Goal: Task Accomplishment & Management: Manage account settings

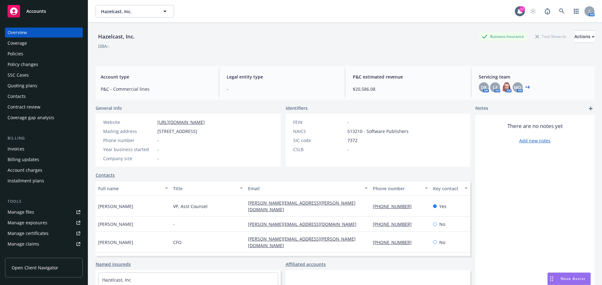
click at [23, 98] on div "Contacts" at bounding box center [17, 96] width 18 height 10
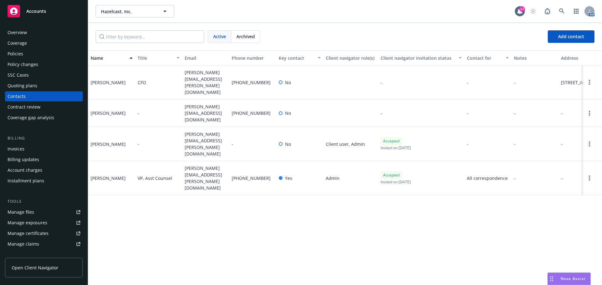
drag, startPoint x: 31, startPoint y: 87, endPoint x: 39, endPoint y: 85, distance: 7.8
click at [32, 87] on div "Quoting plans" at bounding box center [23, 86] width 30 height 10
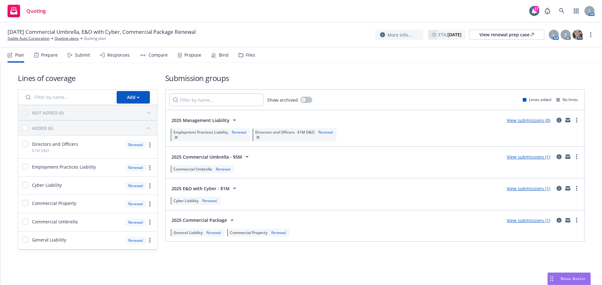
click at [80, 56] on div "Submit" at bounding box center [82, 55] width 15 height 5
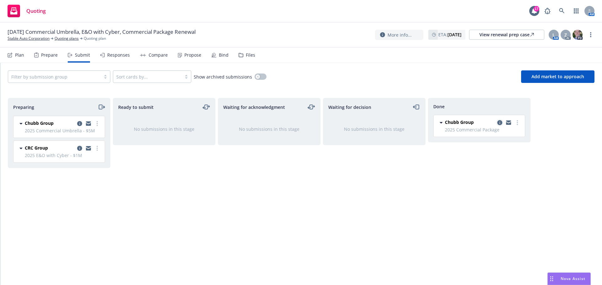
click at [501, 123] on icon "copy logging email" at bounding box center [499, 122] width 5 height 5
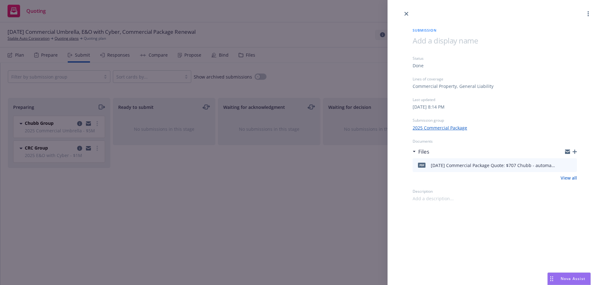
click at [407, 14] on icon "close" at bounding box center [406, 14] width 4 height 4
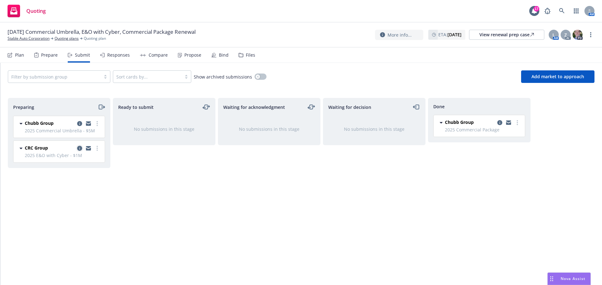
click at [76, 147] on link "copy logging email" at bounding box center [80, 149] width 8 height 8
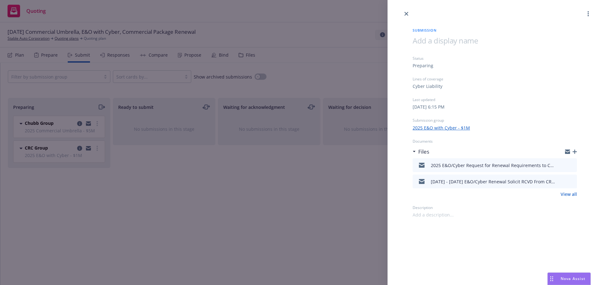
click at [559, 180] on icon "download file" at bounding box center [560, 181] width 4 height 4
click at [574, 151] on icon "button" at bounding box center [574, 152] width 4 height 4
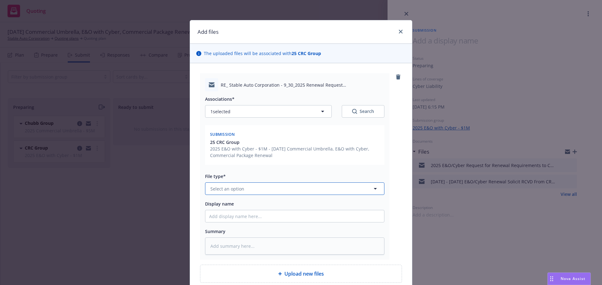
click at [223, 190] on span "Select an option" at bounding box center [227, 189] width 34 height 7
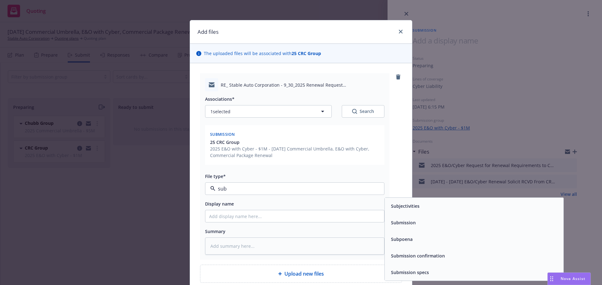
type input "subm"
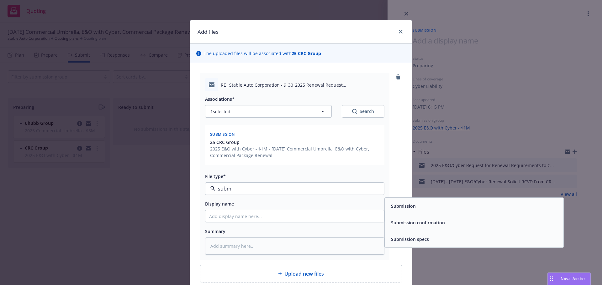
click at [394, 209] on span "Submission" at bounding box center [403, 206] width 25 height 7
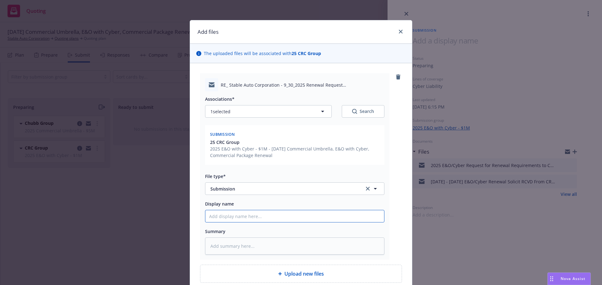
click at [218, 214] on input "Display name" at bounding box center [294, 217] width 179 height 12
type textarea "x"
type input "9"
type textarea "x"
type input "9/"
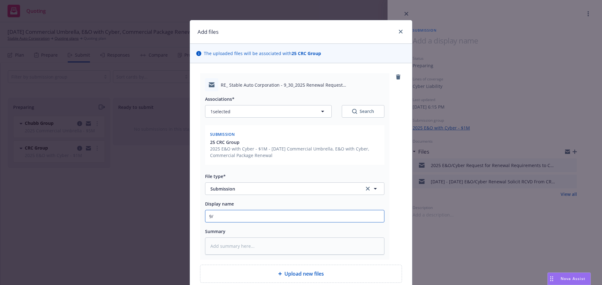
type textarea "x"
type input "9/3"
type textarea "x"
type input "9/30"
type textarea "x"
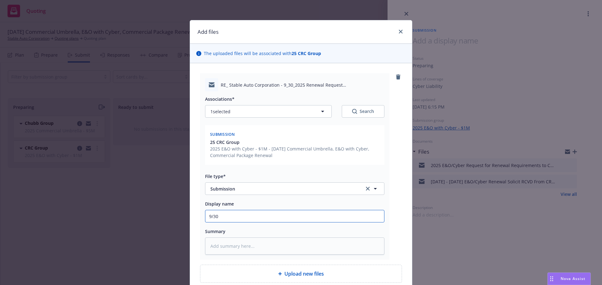
type input "9/30/"
type textarea "x"
type input "9/30/2"
type textarea "x"
type input "9/30/20"
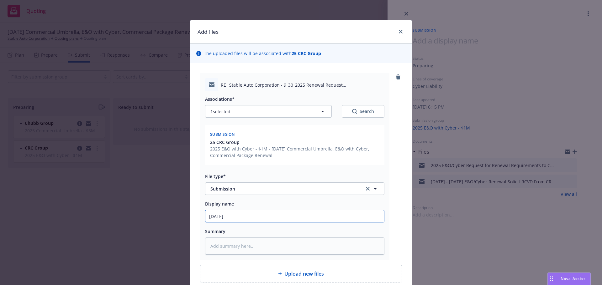
type textarea "x"
type input "9/30/202"
type textarea "x"
type input "9/30/2025"
type textarea "x"
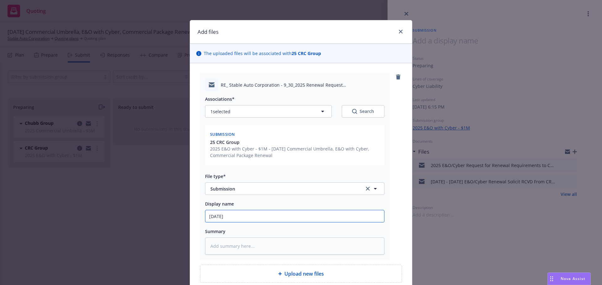
type input "9/30/2025"
type textarea "x"
type input "9/30/2025 E"
type textarea "x"
type input "9/30/2025 E&"
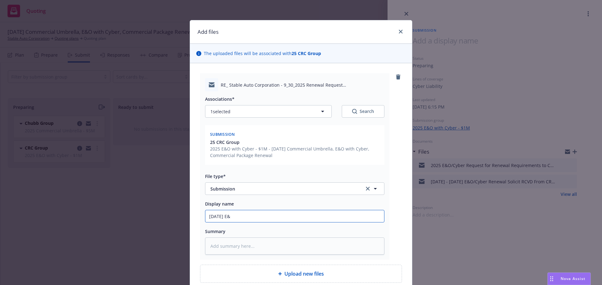
type textarea "x"
type input "9/30/2025 E&O"
type textarea "x"
type input "9/30/2025 E&O/"
type textarea "x"
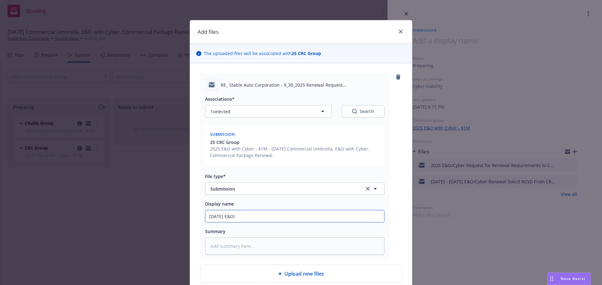
type input "9/30/2025 E&O/C"
type textarea "x"
type input "9/30/2025 E&O/Cy"
type textarea "x"
type input "9/30/2025 E&O/Cyb"
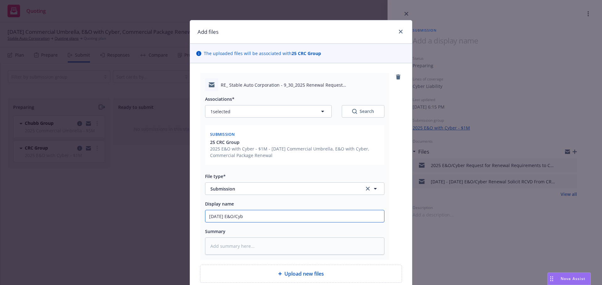
type textarea "x"
type input "9/30/2025 E&O/Cyber"
type textarea "x"
type input "9/30/2025 E&O/Cyber"
type textarea "x"
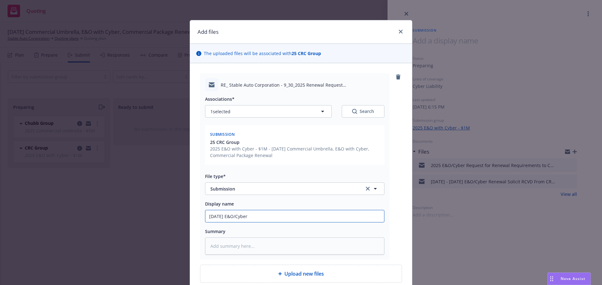
type input "9/30/2025 E&O/Cyber R"
type textarea "x"
type input "9/30/2025 E&O/Cyber Re"
type textarea "x"
type input "9/30/2025 E&O/Cyber Ren"
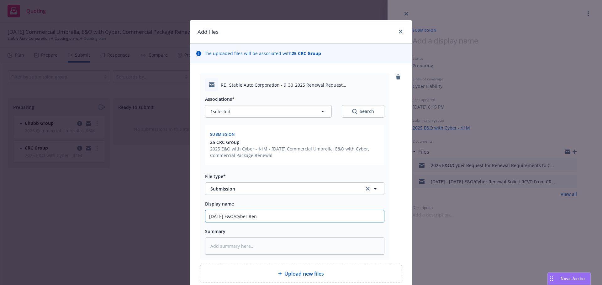
type textarea "x"
type input "9/30/2025 E&O/Cyber Rene"
type textarea "x"
type input "9/30/2025 E&O/Cyber Renew"
type textarea "x"
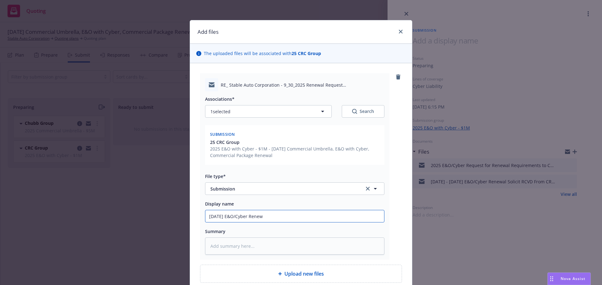
type input "9/30/2025 E&O/Cyber Renewa"
type textarea "x"
type input "9/30/2025 E&O/Cyber Renewal"
type textarea "x"
type input "9/30/2025 E&O/Cyber Renewal"
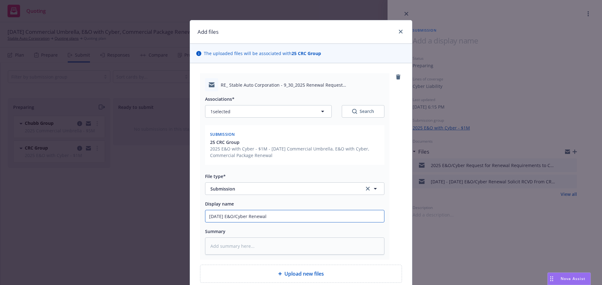
type textarea "x"
type input "9/30/2025 E&O/Cyber Renewal S"
type textarea "x"
type input "9/30/2025 E&O/Cyber Renewal Su"
type textarea "x"
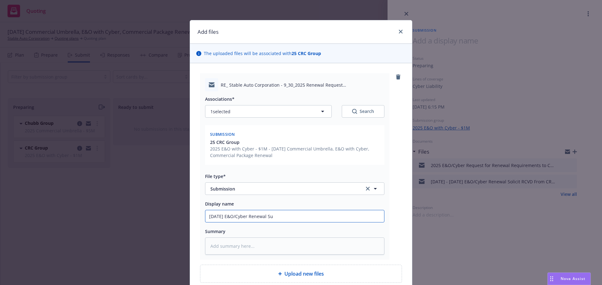
type input "9/30/2025 E&O/Cyber Renewal Sub"
type textarea "x"
type input "9/30/2025 E&O/Cyber Renewal Subm"
type textarea "x"
type input "9/30/2025 E&O/Cyber Renewal Submi"
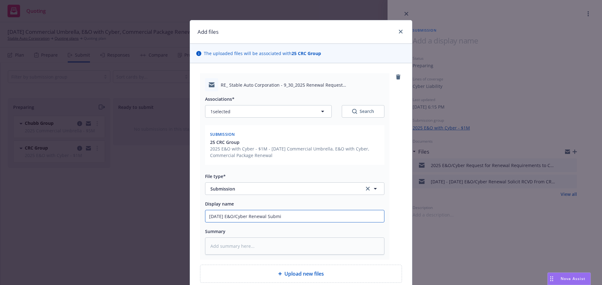
type textarea "x"
type input "9/30/2025 E&O/Cyber Renewal Submis"
type textarea "x"
type input "9/30/2025 E&O/Cyber Renewal Submiss"
type textarea "x"
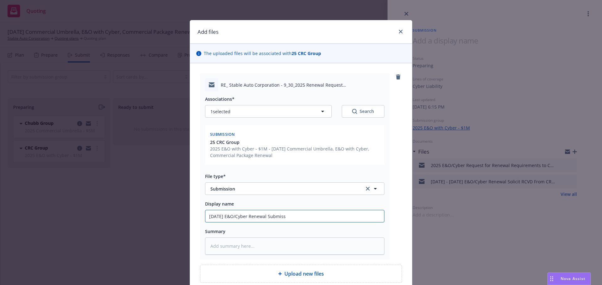
type input "9/30/2025 E&O/Cyber Renewal Submissi"
type textarea "x"
type input "9/30/2025 E&O/Cyber Renewal Submissio"
type textarea "x"
type input "9/30/2025 E&O/Cyber Renewal Submission"
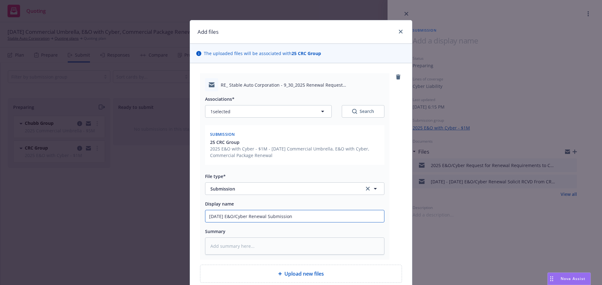
type textarea "x"
type input "9/30/2025 E&O/Cyber Renewal Submission"
type textarea "x"
type input "9/30/2025 E&O/Cyber Renewal Submission t"
type textarea "x"
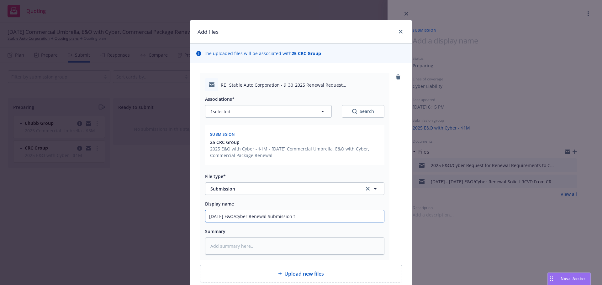
type input "9/30/2025 E&O/Cyber Renewal Submission to"
type textarea "x"
type input "9/30/2025 E&O/Cyber Renewal Submission to"
type textarea "x"
type input "9/30/2025 E&O/Cyber Renewal Submission to C"
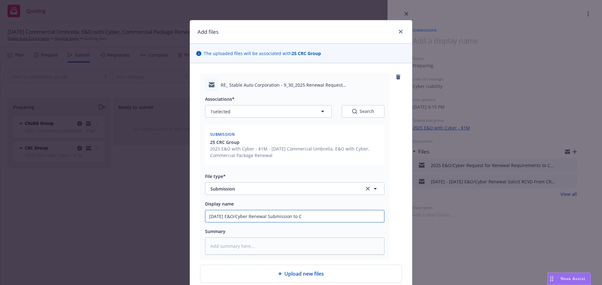
type textarea "x"
type input "9/30/2025 E&O/Cyber Renewal Submission to CRC"
type textarea "x"
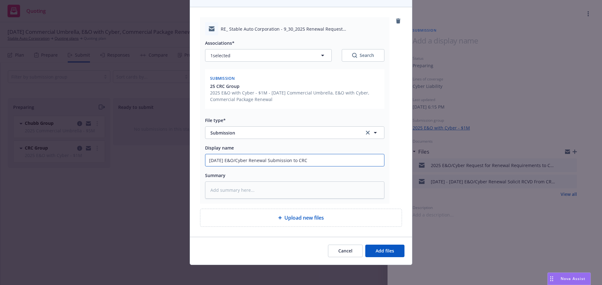
type input "9/30/2025 E&O/Cyber Renewal Submission to CRC"
click at [346, 250] on span "Cancel" at bounding box center [345, 251] width 14 height 6
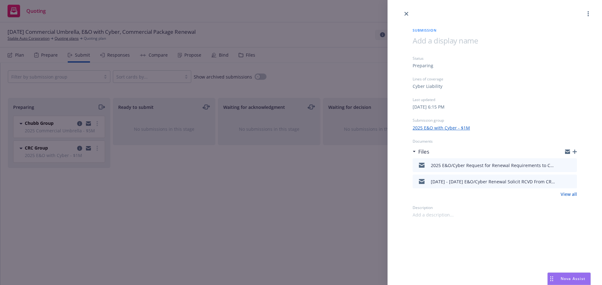
click at [498, 180] on div "2025 - 2026 E&O/Cyber Renewal Solicit RCVD From CRC Group.eml" at bounding box center [493, 182] width 125 height 7
click at [562, 181] on icon "download file" at bounding box center [560, 181] width 5 height 5
click at [570, 181] on icon "preview file" at bounding box center [571, 181] width 6 height 4
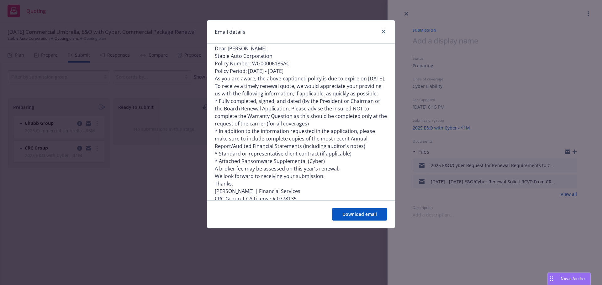
scroll to position [0, 0]
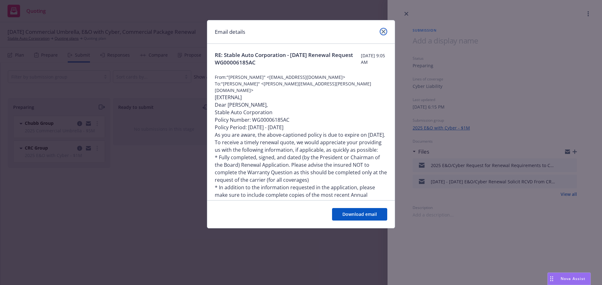
click at [382, 31] on icon "close" at bounding box center [383, 32] width 4 height 4
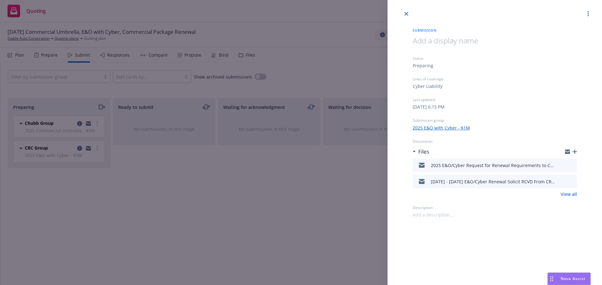
click at [577, 152] on div "Submission Status Preparing Lines of coverage Cyber Liability Last updated Frid…" at bounding box center [494, 118] width 184 height 201
click at [574, 151] on icon "button" at bounding box center [574, 152] width 4 height 4
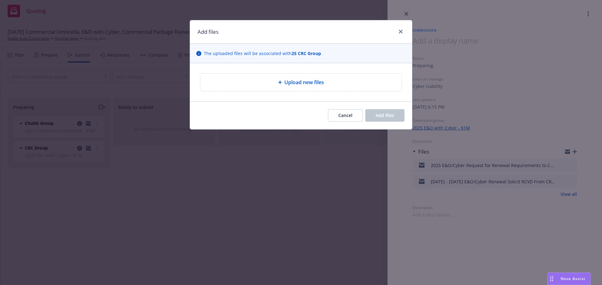
type textarea "x"
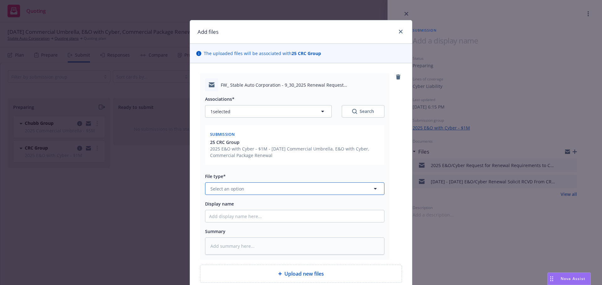
click at [234, 188] on span "Select an option" at bounding box center [227, 189] width 34 height 7
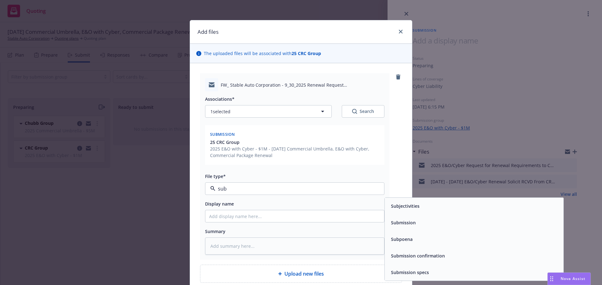
type input "subm"
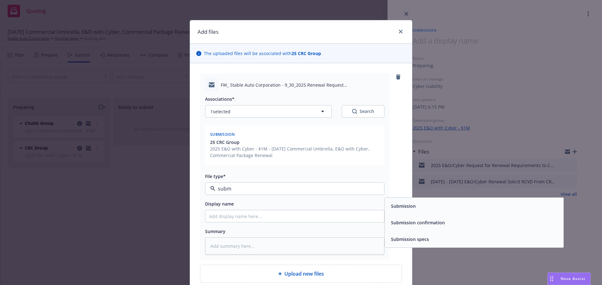
click at [416, 212] on div "Submission" at bounding box center [473, 206] width 179 height 17
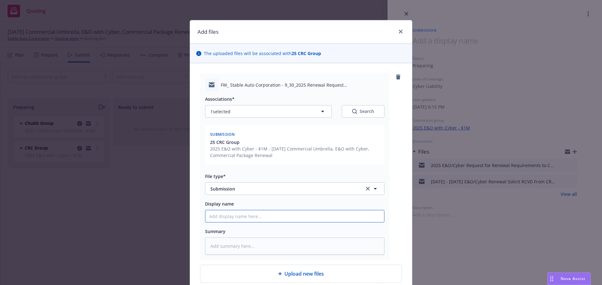
click at [225, 213] on input "Display name" at bounding box center [294, 217] width 179 height 12
type textarea "x"
type input "9"
type textarea "x"
type input "9/"
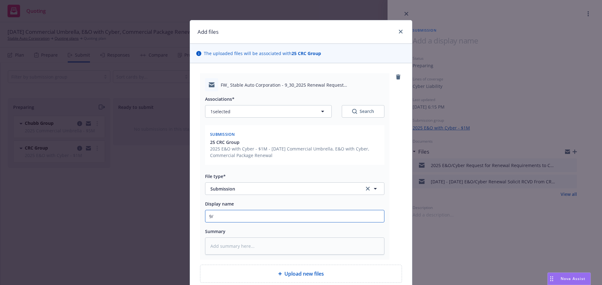
type textarea "x"
type input "9/3"
type textarea "x"
type input "9/30"
type textarea "x"
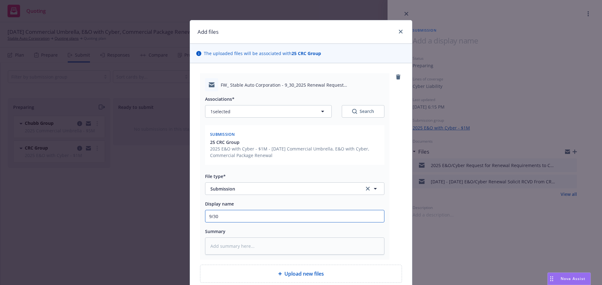
type input "9/30/"
type textarea "x"
type input "9/30/2"
type textarea "x"
type input "9/30/20"
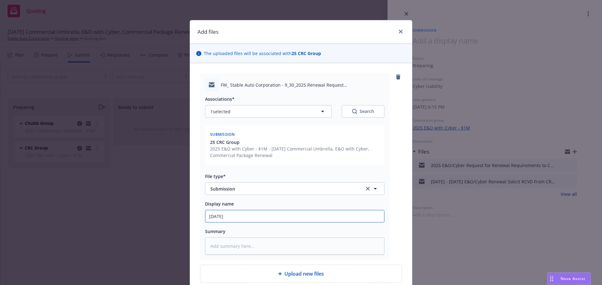
type textarea "x"
type input "9/30/202"
type textarea "x"
type input "9/30/2025"
type textarea "x"
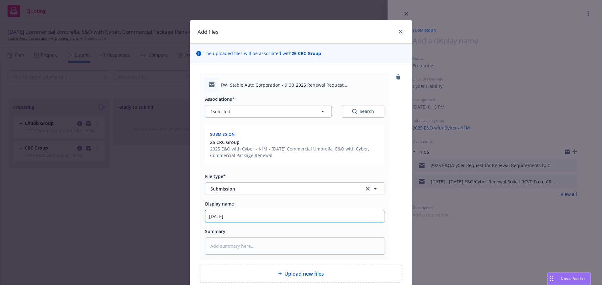
type input "9/30/2025"
type textarea "x"
type input "9/30/2025 E"
type textarea "x"
type input "9/30/2025 E&"
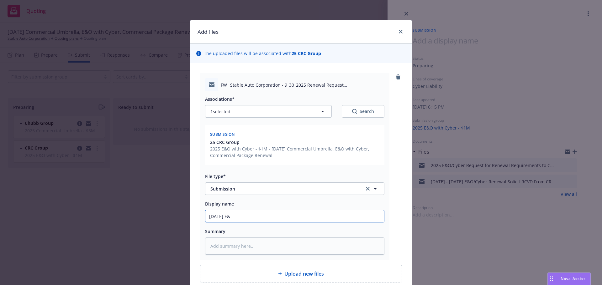
type textarea "x"
type input "9/30/2025 E&O"
type textarea "x"
type input "9/30/2025 E&O/"
type textarea "x"
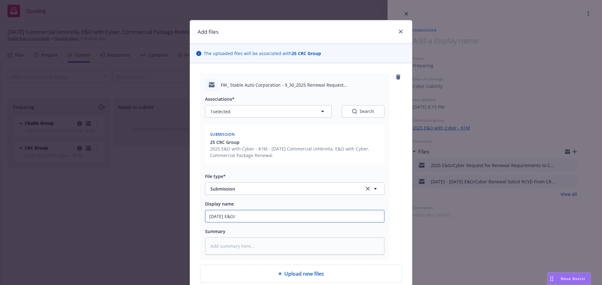
type input "9/30/2025 E&O/C"
type textarea "x"
type input "9/30/2025 E&O/Cy"
type textarea "x"
type input "9/30/2025 E&O/Cyb"
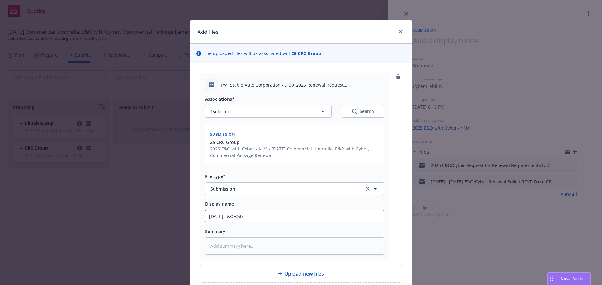
type textarea "x"
type input "9/30/2025 E&O/Cybe"
type textarea "x"
type input "9/30/2025 E&O/Cyber"
type textarea "x"
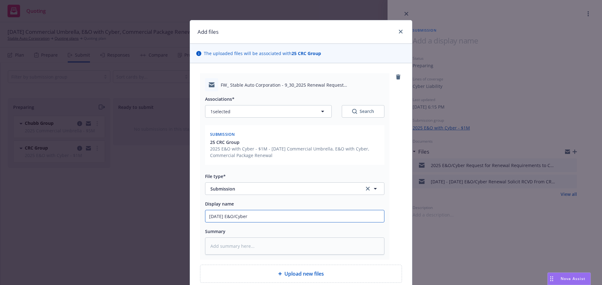
type input "9/30/2025 E&O/Cyber"
type textarea "x"
type input "9/30/2025 E&O/Cyber R"
type textarea "x"
type input "9/30/2025 E&O/Cyber Re"
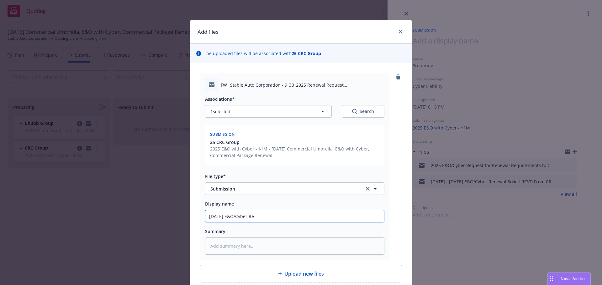
type textarea "x"
type input "9/30/2025 E&O/Cyber Ren"
type textarea "x"
type input "9/30/2025 E&O/Cyber Rene"
type textarea "x"
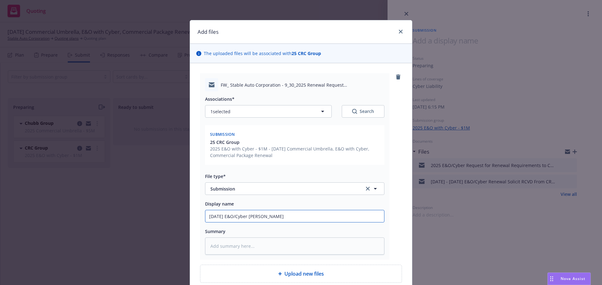
type input "9/30/2025 E&O/Cyber Renew"
type textarea "x"
type input "9/30/2025 E&O/Cyber Renewa"
type textarea "x"
type input "9/30/2025 E&O/Cyber Renewal"
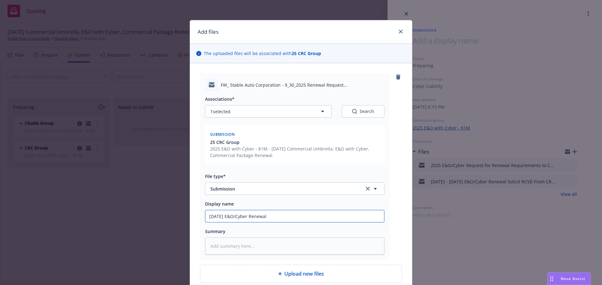
type textarea "x"
type input "9/30/2025 E&O/Cyber Renewal"
type textarea "x"
type input "9/30/2025 E&O/Cyber Renewal S"
type textarea "x"
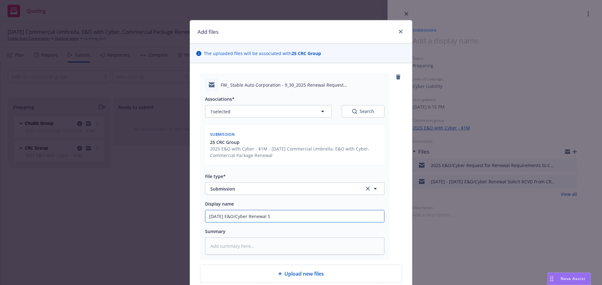
type input "9/30/2025 E&O/Cyber Renewal Su"
type textarea "x"
type input "9/30/2025 E&O/Cyber Renewal Sub"
type textarea "x"
type input "9/30/2025 E&O/Cyber Renewal Subm"
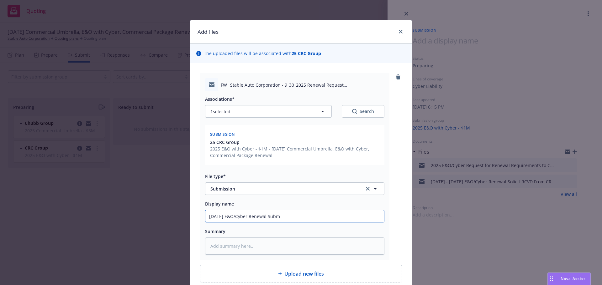
type textarea "x"
type input "9/30/2025 E&O/Cyber Renewal Submi"
type textarea "x"
type input "9/30/2025 E&O/Cyber Renewal Submis"
type textarea "x"
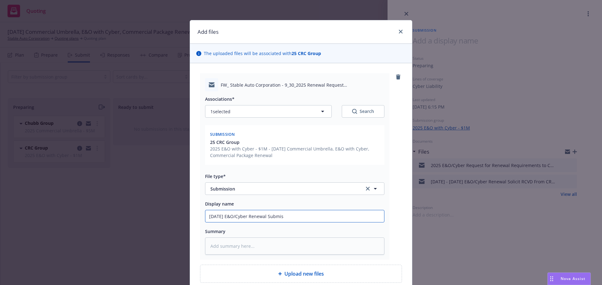
type input "9/30/2025 E&O/Cyber Renewal Submiss"
type textarea "x"
type input "9/30/2025 E&O/Cyber Renewal Submissi"
type textarea "x"
type input "9/30/2025 E&O/Cyber Renewal Submissio"
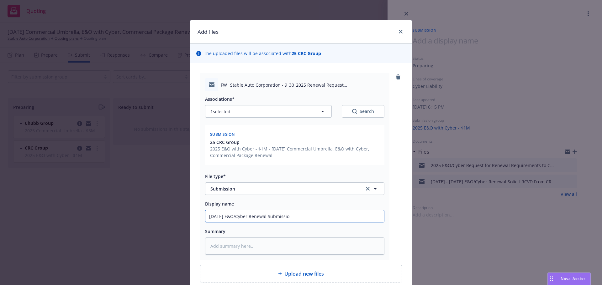
type textarea "x"
type input "9/30/2025 E&O/Cyber Renewal Submission"
type textarea "x"
type input "9/30/2025 E&O/Cyber Renewal Submission t"
type textarea "x"
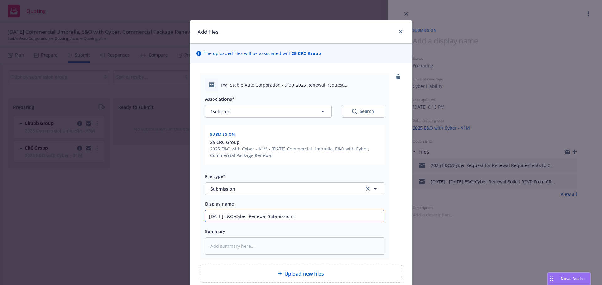
type input "9/30/2025 E&O/Cyber Renewal Submission to"
type textarea "x"
type input "9/30/2025 E&O/Cyber Renewal Submission to"
type textarea "x"
type input "9/30/2025 E&O/Cyber Renewal Submission to C"
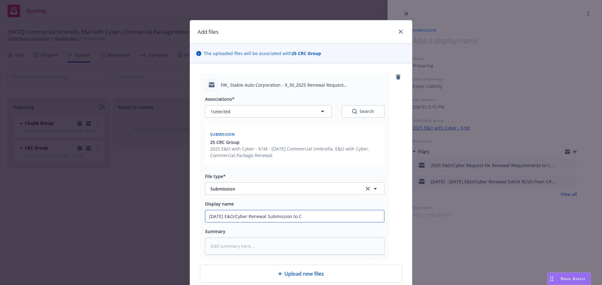
type textarea "x"
type input "9/30/2025 E&O/Cyber Renewal Submission to CR"
type textarea "x"
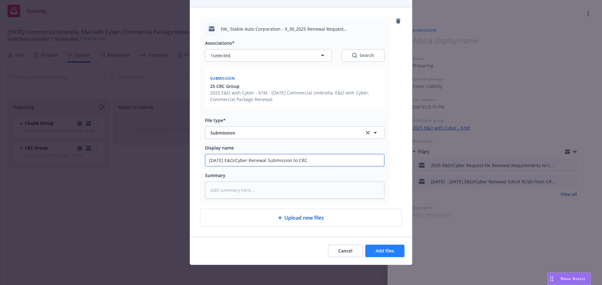
type input "9/30/2025 E&O/Cyber Renewal Submission to CRC"
click at [375, 253] on span "Add files" at bounding box center [384, 251] width 18 height 6
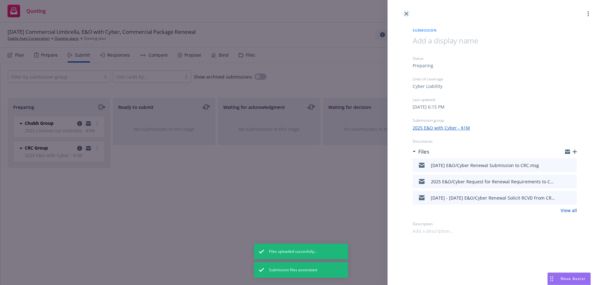
click at [407, 13] on icon "close" at bounding box center [406, 14] width 4 height 4
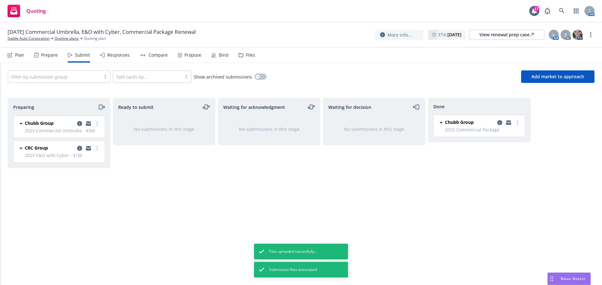
click at [247, 55] on div "Files" at bounding box center [250, 55] width 9 height 5
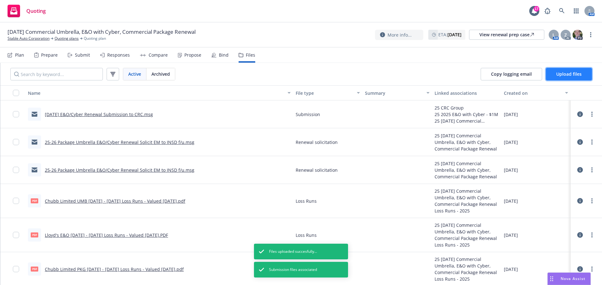
click at [561, 75] on span "Upload files" at bounding box center [568, 74] width 25 height 6
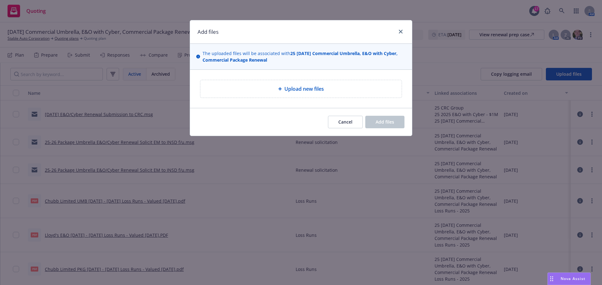
type textarea "x"
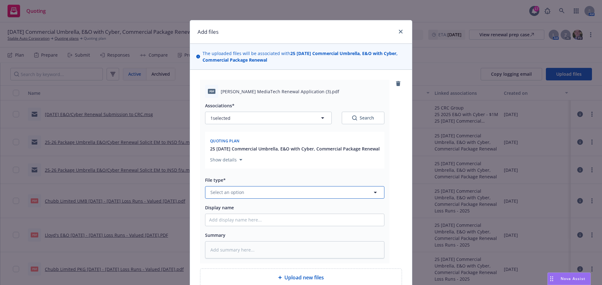
click at [243, 199] on button "Select an option" at bounding box center [294, 192] width 179 height 13
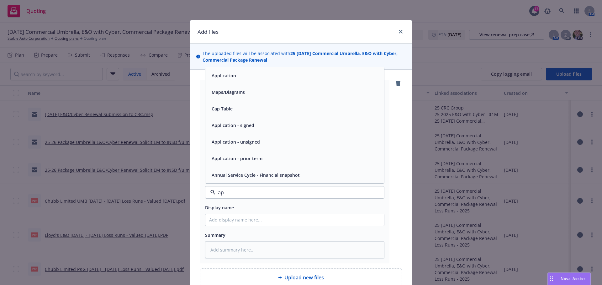
type input "app"
click at [249, 145] on span "Application - signed" at bounding box center [232, 142] width 43 height 7
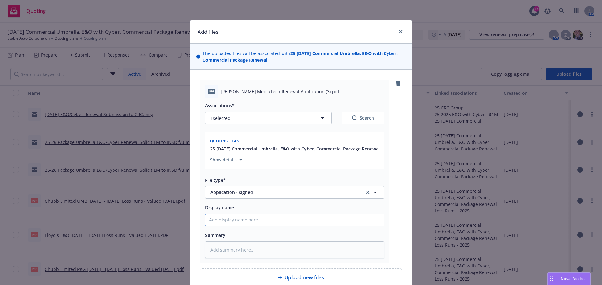
click at [218, 226] on input "Display name" at bounding box center [294, 220] width 179 height 12
type textarea "x"
type input "9"
type textarea "x"
type input "9/"
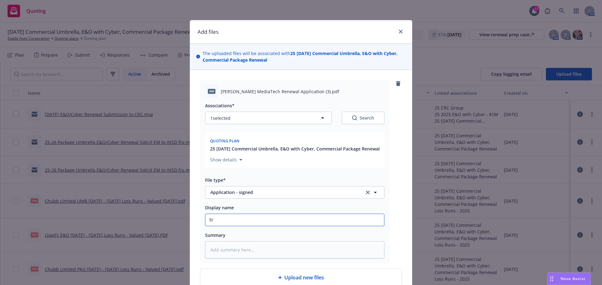
type textarea "x"
type input "9/3"
type textarea "x"
type input "9/30"
type textarea "x"
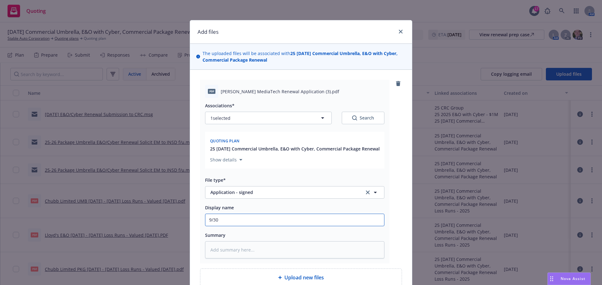
type input "9/30/"
type textarea "x"
type input "9/30/2"
type textarea "x"
type input "9/30/20"
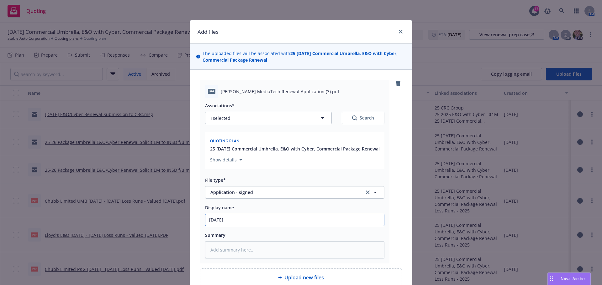
type textarea "x"
type input "9/30/202"
type textarea "x"
type input "9/30/2025"
type textarea "x"
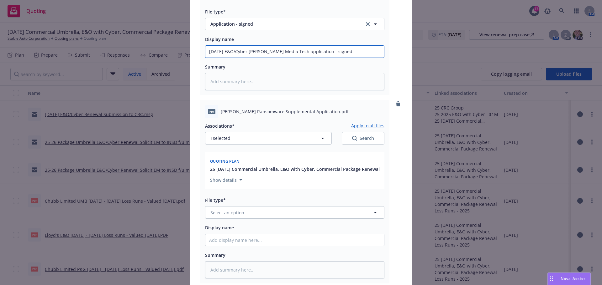
scroll to position [254, 0]
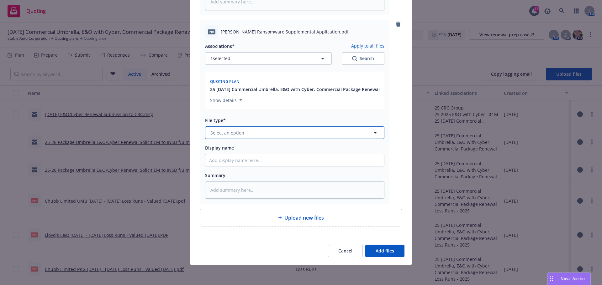
click at [232, 136] on span "Select an option" at bounding box center [227, 133] width 34 height 7
click at [230, 170] on span "Application - signed" at bounding box center [232, 167] width 43 height 7
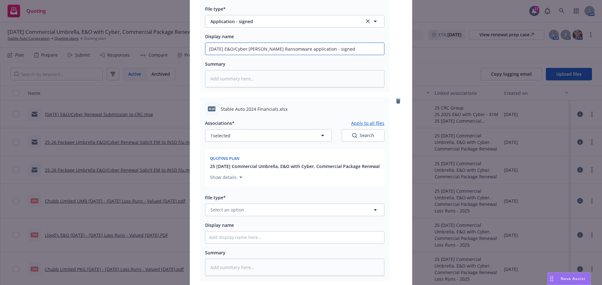
scroll to position [450, 0]
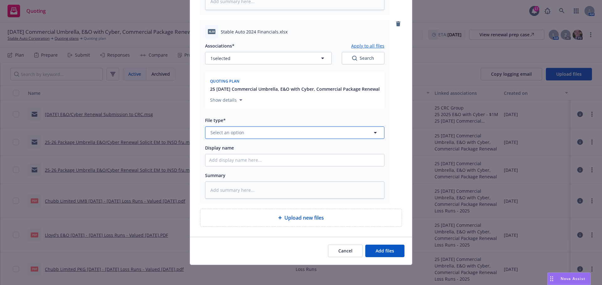
click at [232, 136] on span "Select an option" at bounding box center [227, 132] width 34 height 7
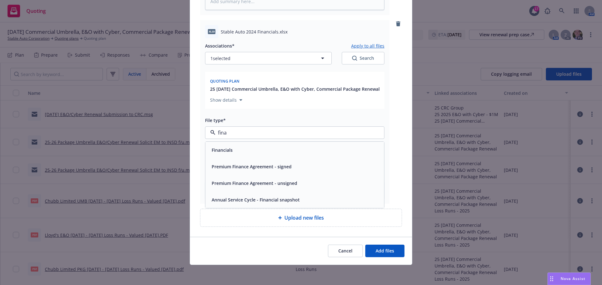
click at [230, 155] on div "Financials" at bounding box center [221, 150] width 25 height 9
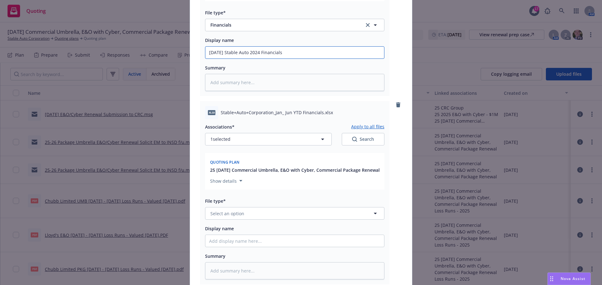
scroll to position [638, 0]
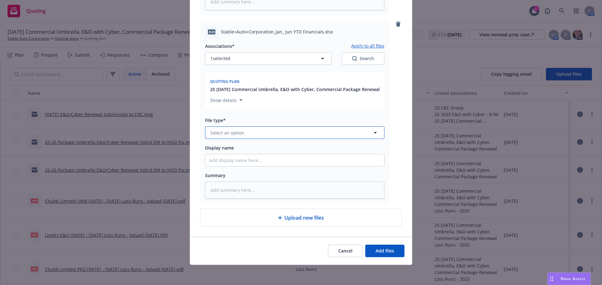
click at [243, 139] on button "Select an option" at bounding box center [294, 133] width 179 height 13
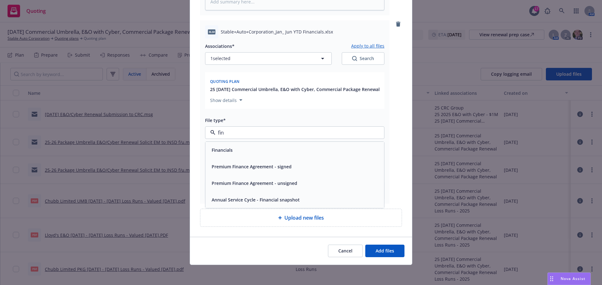
click at [237, 155] on div "Financials" at bounding box center [294, 150] width 171 height 9
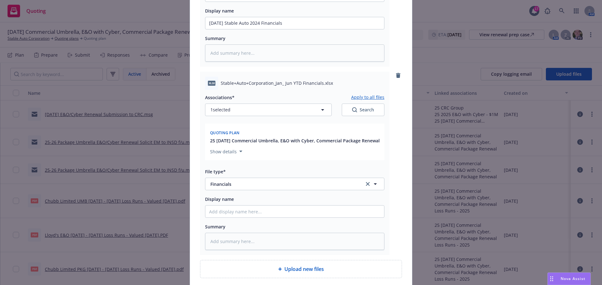
scroll to position [481, 0]
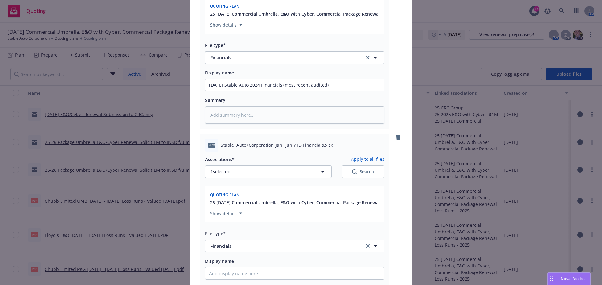
scroll to position [512, 0]
drag, startPoint x: 286, startPoint y: 106, endPoint x: 158, endPoint y: 106, distance: 128.2
click at [158, 106] on div "Add files The uploaded files will be associated with 25 09/30/25 Commercial Umb…" at bounding box center [301, 142] width 602 height 285
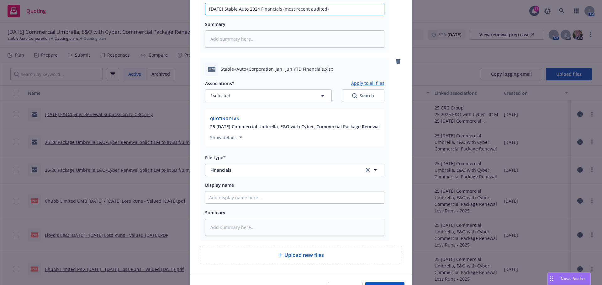
scroll to position [652, 0]
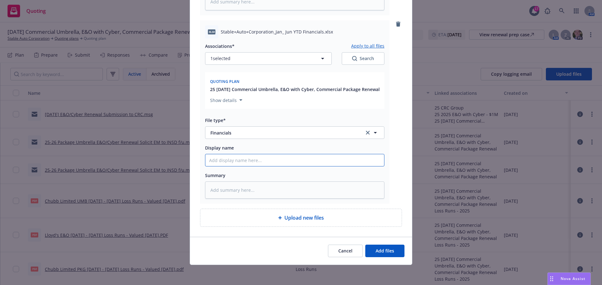
paste input "9/30/2025 Stable Auto 2024 Financials"
click at [385, 250] on span "Add files" at bounding box center [384, 251] width 18 height 6
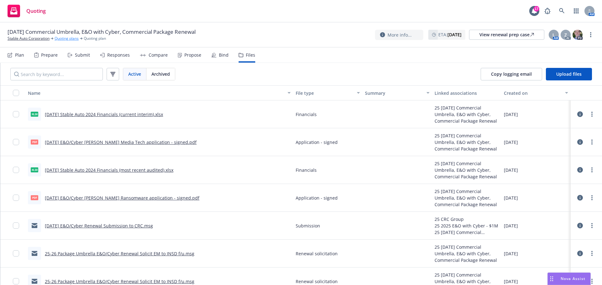
click at [64, 38] on link "Quoting plans" at bounding box center [67, 39] width 24 height 6
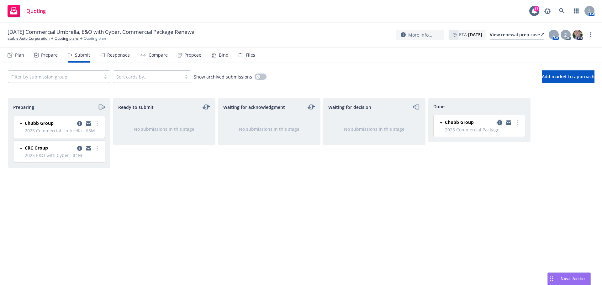
click at [500, 124] on icon "copy logging email" at bounding box center [499, 122] width 5 height 5
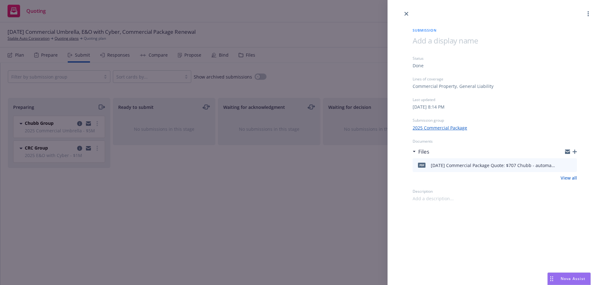
click at [574, 150] on icon "button" at bounding box center [574, 152] width 4 height 4
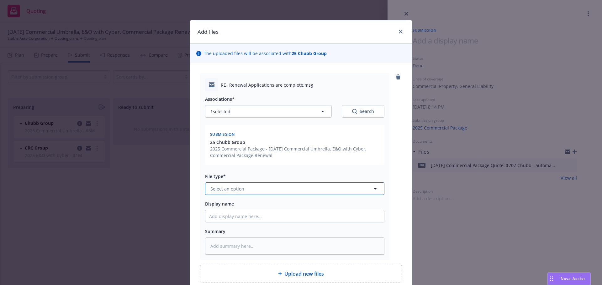
click at [223, 188] on span "Select an option" at bounding box center [227, 189] width 34 height 7
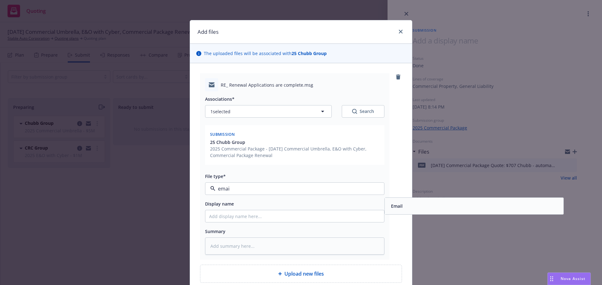
type input "email"
drag, startPoint x: 400, startPoint y: 207, endPoint x: 331, endPoint y: 222, distance: 70.9
click at [400, 207] on div "Email" at bounding box center [395, 206] width 15 height 9
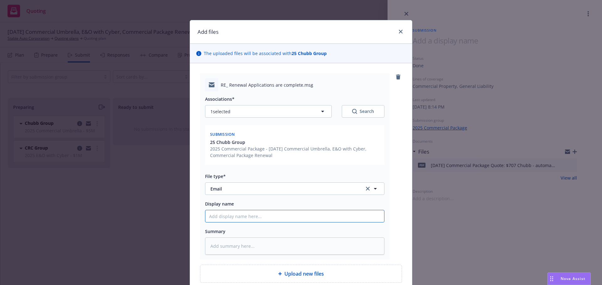
click at [224, 219] on input "Display name" at bounding box center [294, 217] width 179 height 12
type textarea "x"
type input "9"
type textarea "x"
type input "9/"
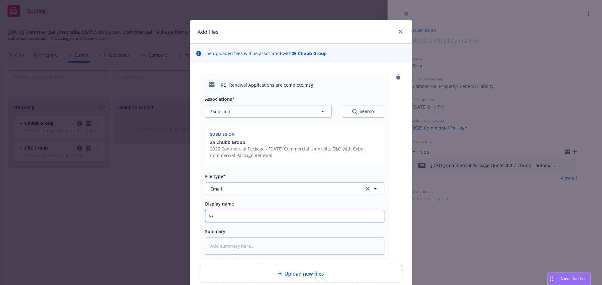
type textarea "x"
type input "9/3"
type textarea "x"
type input "9/30"
type textarea "x"
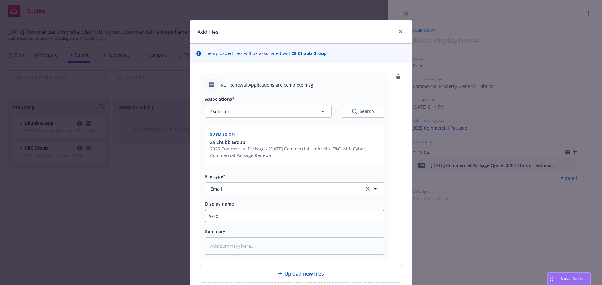
type input "9/30/"
type textarea "x"
type input "9/30/2"
type textarea "x"
type input "9/30/20"
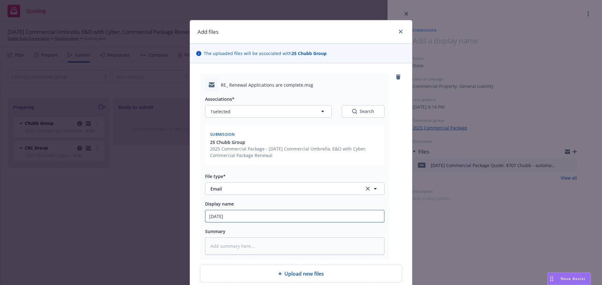
type textarea "x"
type input "9/30/202"
type textarea "x"
type input "9/30/2025"
type textarea "x"
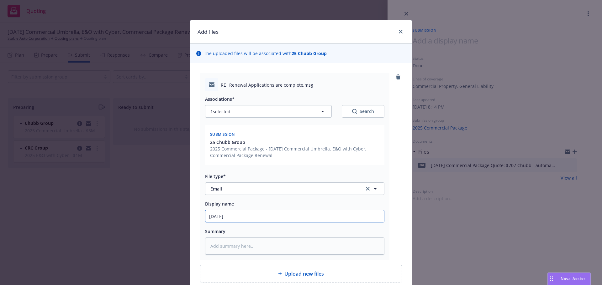
type input "9/30/2025"
type textarea "x"
type input "9/30/2025 B"
type textarea "x"
type input "9/30/2025 BO"
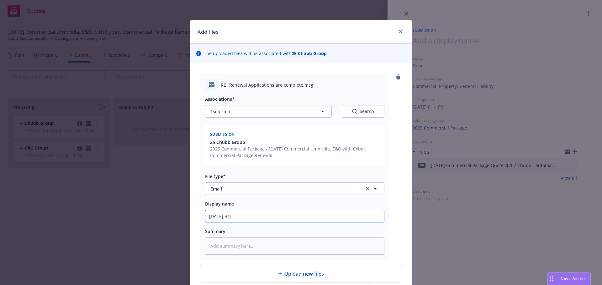
type textarea "x"
type input "9/30/2025 BOP"
type textarea "x"
type input "9/30/2025 BO"
type textarea "x"
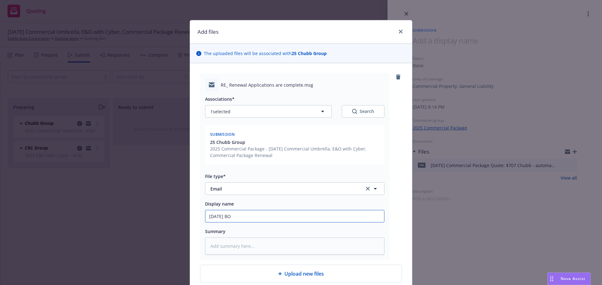
type input "9/30/2025 B"
type textarea "x"
type input "9/30/2025"
type textarea "x"
type input "9/30/2025 C"
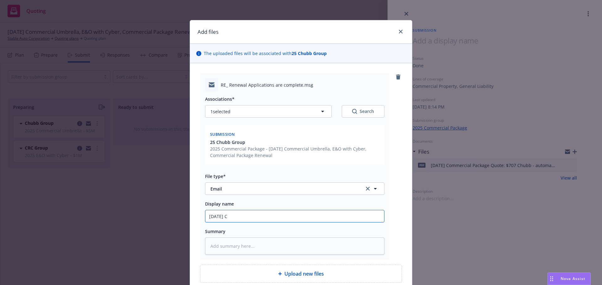
type textarea "x"
type input "9/30/2025 Co"
type textarea "x"
type input "9/30/2025 Com"
type textarea "x"
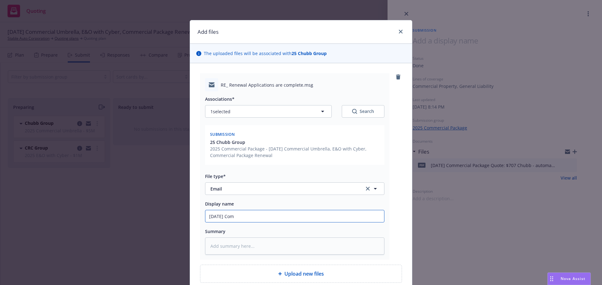
type input "9/30/2025 Comm"
type textarea "x"
type input "9/30/2025 Commer"
type textarea "x"
type input "9/30/2025 Commerc"
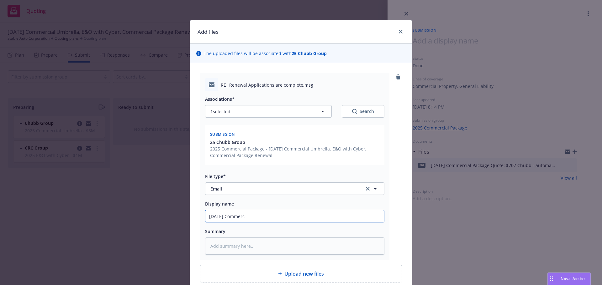
type textarea "x"
type input "9/30/2025 Commerci"
type textarea "x"
type input "9/30/2025 Commercia"
type textarea "x"
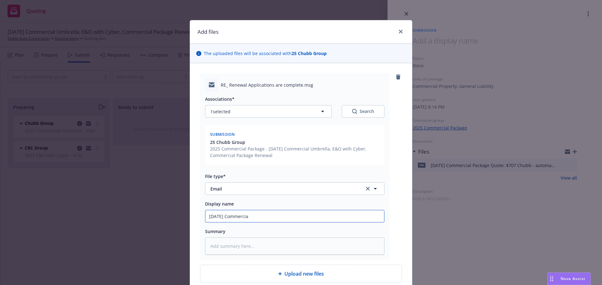
type input "9/30/2025 Commercial"
type textarea "x"
type input "9/30/2025 Commercial"
type textarea "x"
type input "9/30/2025 Commercial P"
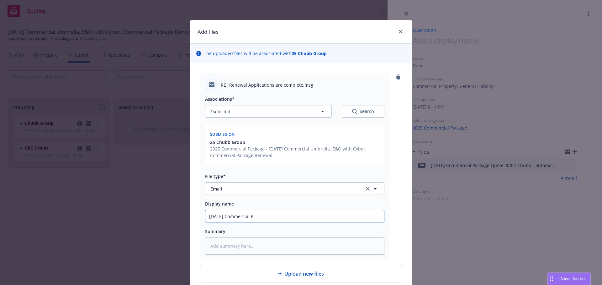
type textarea "x"
type input "9/30/2025 Commercial Pa"
type textarea "x"
type input "9/30/2025 Commercial Pac"
type textarea "x"
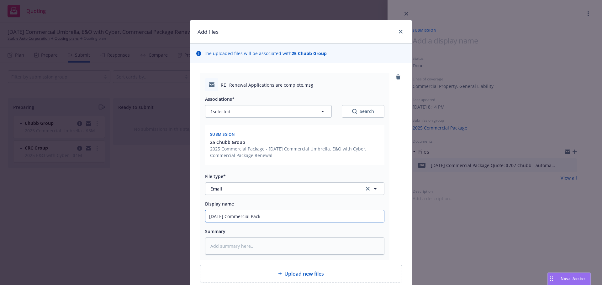
type input "9/30/2025 Commercial Packa"
type textarea "x"
type input "9/30/2025 Commercial Packag"
type textarea "x"
type input "9/30/2025 Commercial Package"
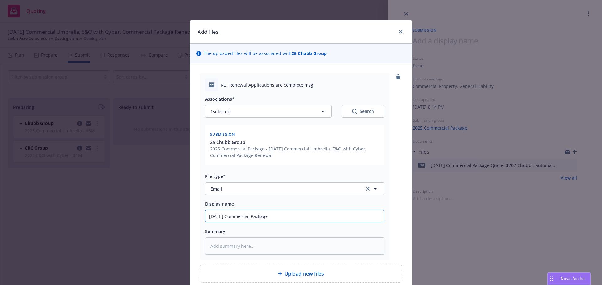
type textarea "x"
type input "9/30/2025 Commercial Package"
type textarea "x"
type input "9/30/2025 Commercial Package E"
type textarea "x"
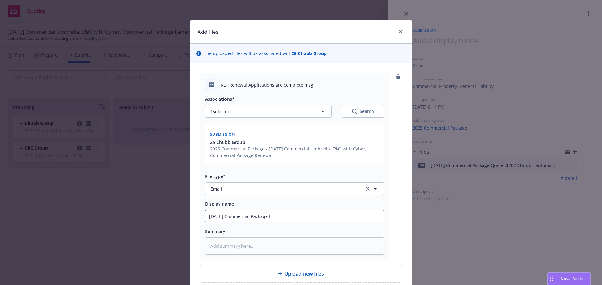
type input "9/30/2025 Commercial Package EM"
type textarea "x"
type input "9/30/2025 Commercial Package EM"
type textarea "x"
type input "9/30/2025 Commercial Package EM t"
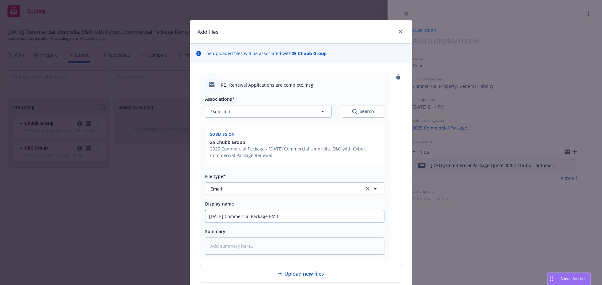
type textarea "x"
type input "9/30/2025 Commercial Package EM to"
type textarea "x"
type input "9/30/2025 Commercial Package EM to"
type textarea "x"
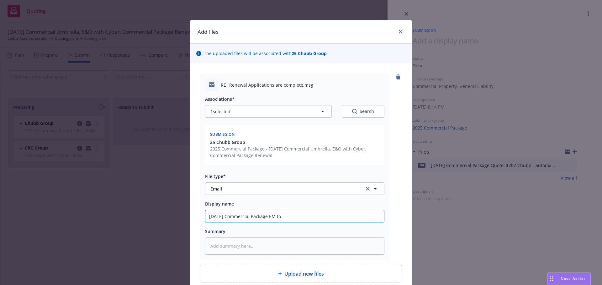
type input "9/30/2025 Commercial Package EM to I"
type textarea "x"
type input "9/30/2025 Commercial Package EM to IN"
type textarea "x"
type input "9/30/2025 Commercial Package EM to INS"
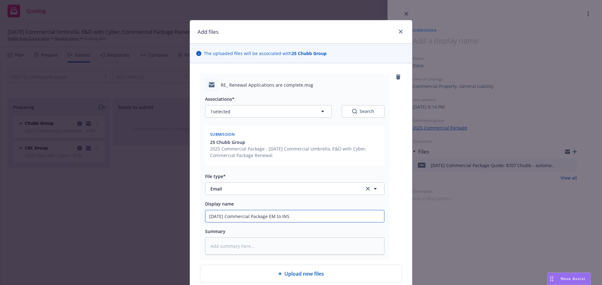
type textarea "x"
type input "9/30/2025 Commercial Package EM to INSD"
type textarea "x"
type input "9/30/2025 Commercial Package EM to INSD"
type textarea "x"
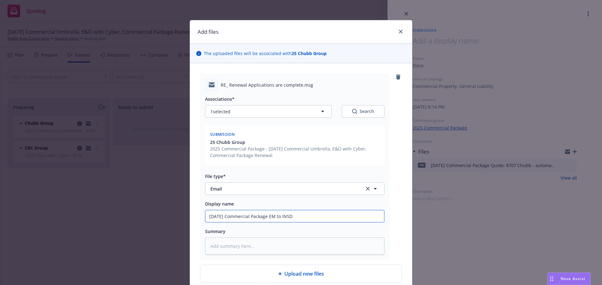
type input "9/30/2025 Commercial Package EM to INSD -"
type textarea "x"
type input "9/30/2025 Commercial Package EM to INSD -"
type textarea "x"
type input "9/30/2025 Commercial Package EM to INSD - n"
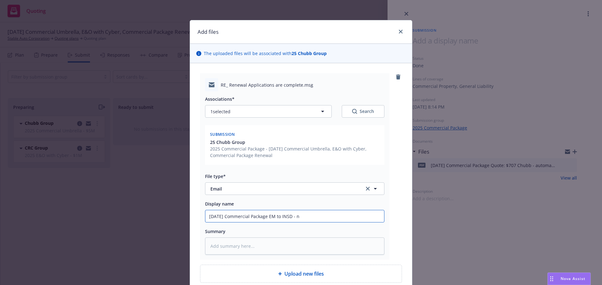
type textarea "x"
type input "9/30/2025 Commercial Package EM to INSD - no"
type textarea "x"
type input "9/30/2025 Commercial Package EM to INSD - no"
type textarea "x"
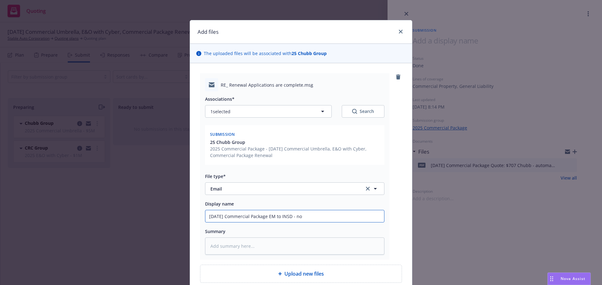
type input "9/30/2025 Commercial Package EM to INSD - no p"
type textarea "x"
type input "9/30/2025 Commercial Package EM to INSD - no pr"
type textarea "x"
type input "9/30/2025 Commercial Package EM to INSD - no pro"
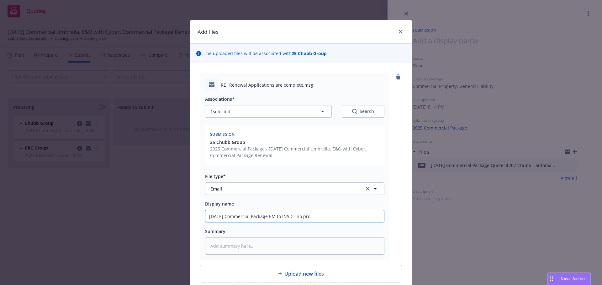
type textarea "x"
type input "9/30/2025 Commercial Package EM to INSD - no prop"
type textarea "x"
type input "9/30/2025 Commercial Package EM to INSD - no prope"
type textarea "x"
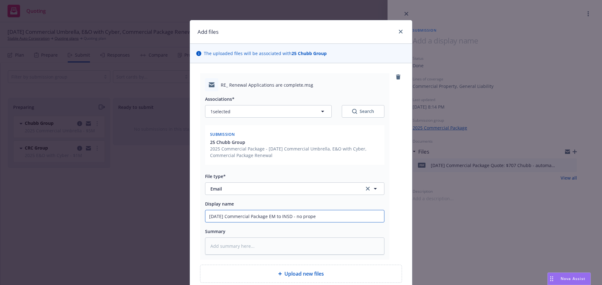
type input "9/30/2025 Commercial Package EM to INSD - no proper"
type textarea "x"
type input "9/30/2025 Commercial Package EM to INSD - no propert"
type textarea "x"
type input "9/30/2025 Commercial Package EM to INSD - no property"
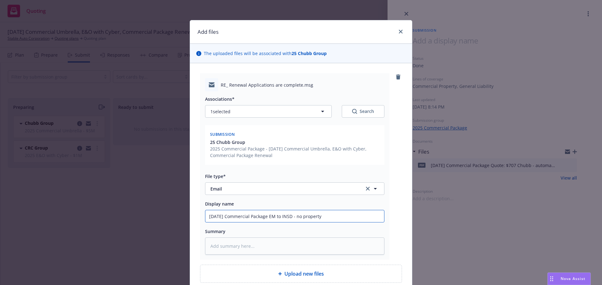
type textarea "x"
type input "9/30/2025 Commercial Package EM to INSD - no property"
type textarea "x"
type input "9/30/2025 Commercial Package EM to INSD - no property v"
type textarea "x"
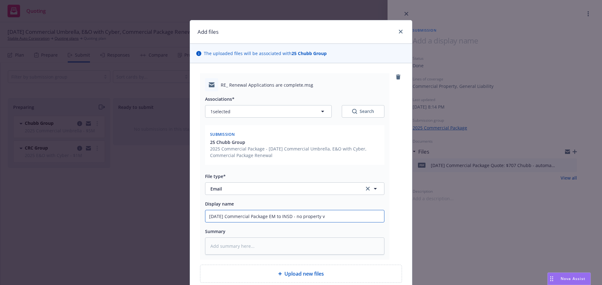
type input "9/30/2025 Commercial Package EM to INSD - no property va"
type textarea "x"
type input "9/30/2025 Commercial Package EM to INSD - no property val"
type textarea "x"
type input "9/30/2025 Commercial Package EM to INSD - no property valu"
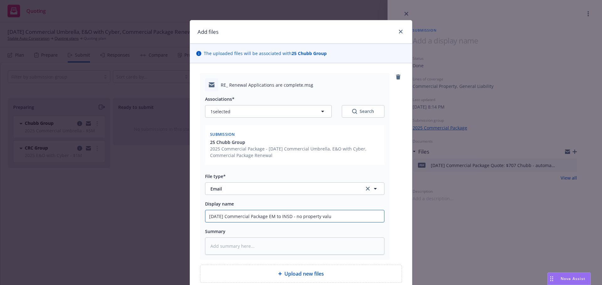
type textarea "x"
type input "9/30/2025 Commercial Package EM to INSD - no property value"
type textarea "x"
type input "9/30/2025 Commercial Package EM to INSD - no property values"
type textarea "x"
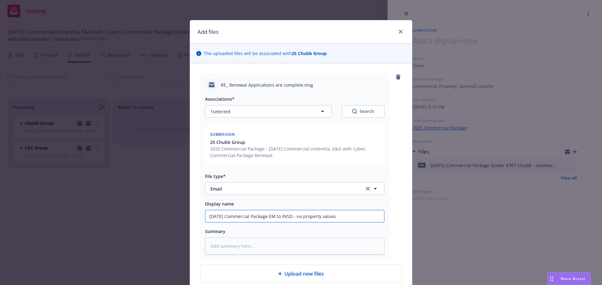
type input "9/30/2025 Commercial Package EM to INSD - no property values"
type textarea "x"
type input "9/30/2025 Commercial Package EM to INSD - no property values o"
type textarea "x"
type input "9/30/2025 Commercial Package EM to INSD - no property values on"
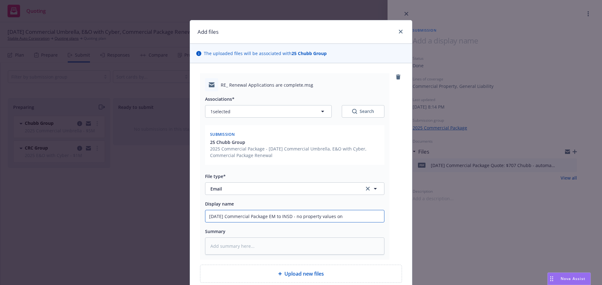
type textarea "x"
type input "9/30/2025 Commercial Package EM to INSD - no property values on"
type textarea "x"
type input "9/30/2025 Commercial Package EM to INSD - no property values on w"
type textarea "x"
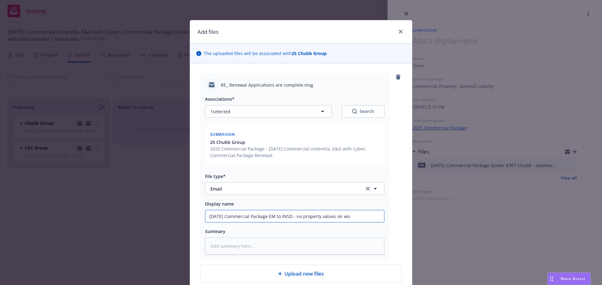
type input "9/30/2025 Commercial Package EM to INSD - no property values on wor"
type textarea "x"
type input "9/30/2025 Commercial Package EM to INSD - no property values on work"
type textarea "x"
type input "9/30/2025 Commercial Package EM to INSD - no property values on workb"
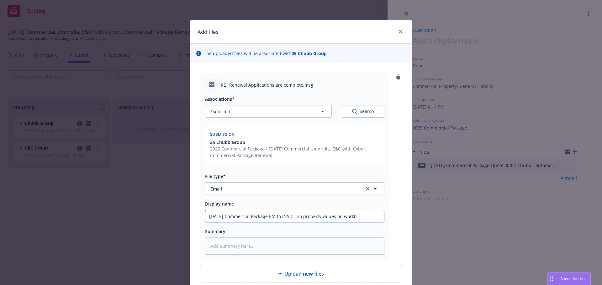
type textarea "x"
type input "9/30/2025 Commercial Package EM to INSD - no property values on workbo"
type textarea "x"
type input "9/30/2025 Commercial Package EM to INSD - no property values on workboo"
type textarea "x"
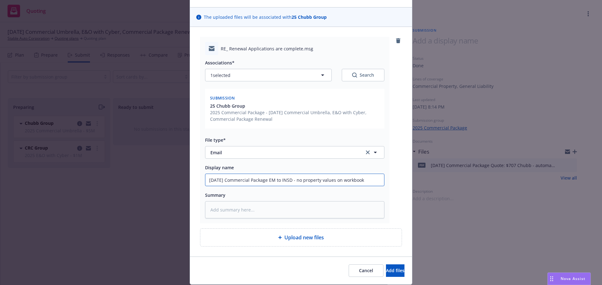
scroll to position [56, 0]
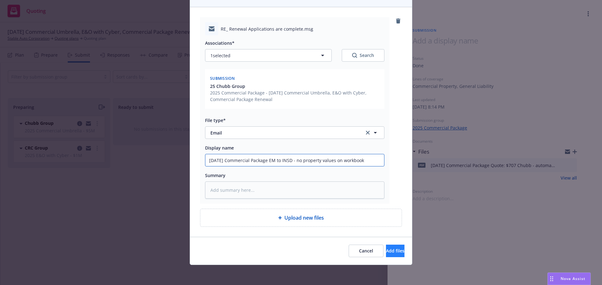
type input "9/30/2025 Commercial Package EM to INSD - no property values on workbook"
click at [386, 247] on button "Add files" at bounding box center [395, 251] width 18 height 13
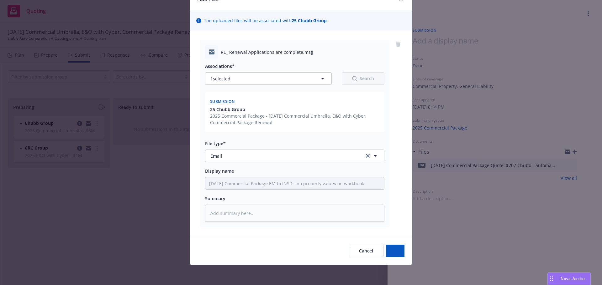
type textarea "x"
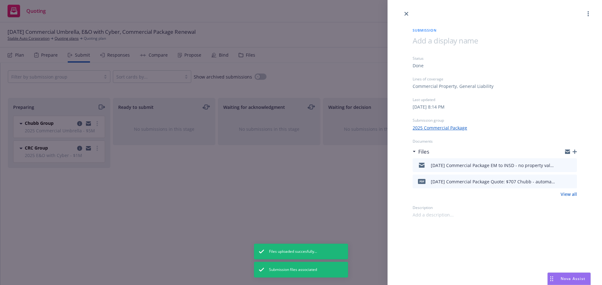
drag, startPoint x: 404, startPoint y: 11, endPoint x: 321, endPoint y: 3, distance: 83.7
click at [404, 11] on link "close" at bounding box center [406, 14] width 8 height 8
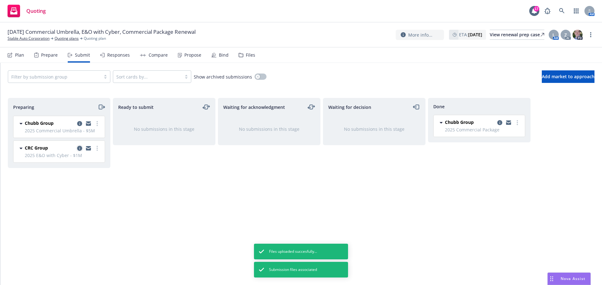
click at [78, 149] on icon "copy logging email" at bounding box center [79, 148] width 5 height 5
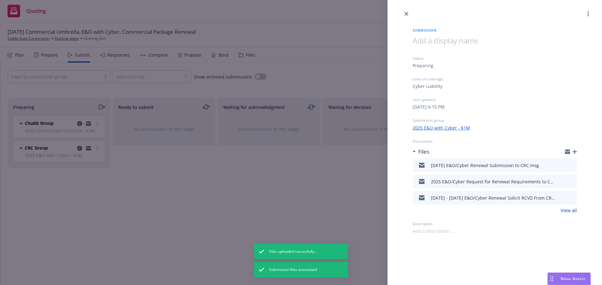
drag, startPoint x: 407, startPoint y: 13, endPoint x: 393, endPoint y: 20, distance: 15.7
click at [407, 13] on icon "close" at bounding box center [406, 14] width 4 height 4
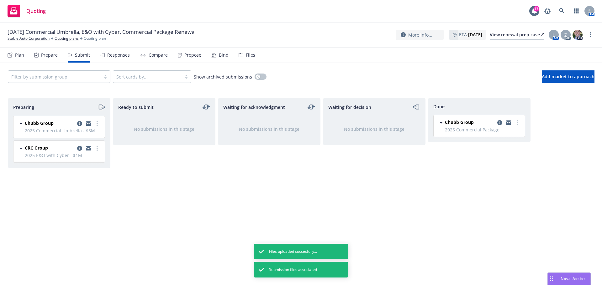
click at [100, 106] on icon "moveRight" at bounding box center [101, 107] width 7 height 8
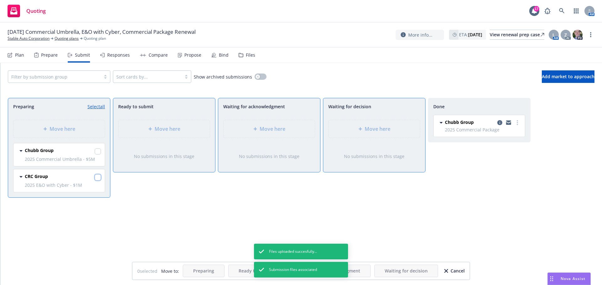
drag, startPoint x: 98, startPoint y: 178, endPoint x: 110, endPoint y: 192, distance: 18.6
click at [98, 179] on input "checkbox" at bounding box center [98, 178] width 6 height 6
checkbox input "true"
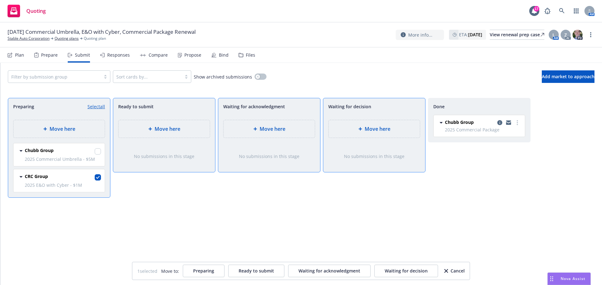
drag, startPoint x: 371, startPoint y: 130, endPoint x: 354, endPoint y: 142, distance: 21.1
click at [370, 132] on span "Move here" at bounding box center [377, 129] width 26 height 8
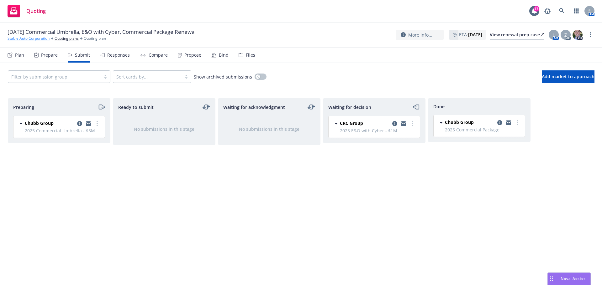
click at [29, 37] on link "Stable Auto Corporation" at bounding box center [29, 39] width 42 height 6
